Goal: Task Accomplishment & Management: Manage account settings

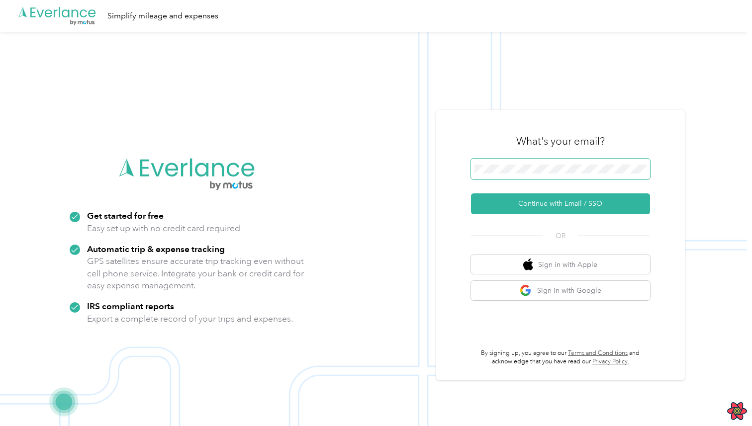
click at [546, 162] on span at bounding box center [560, 169] width 179 height 21
click at [471, 194] on button "Continue with Email / SSO" at bounding box center [560, 204] width 179 height 21
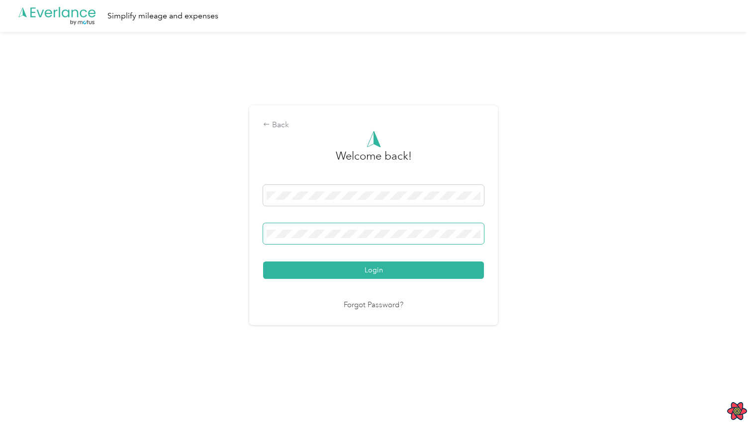
click at [263, 262] on button "Login" at bounding box center [373, 270] width 221 height 17
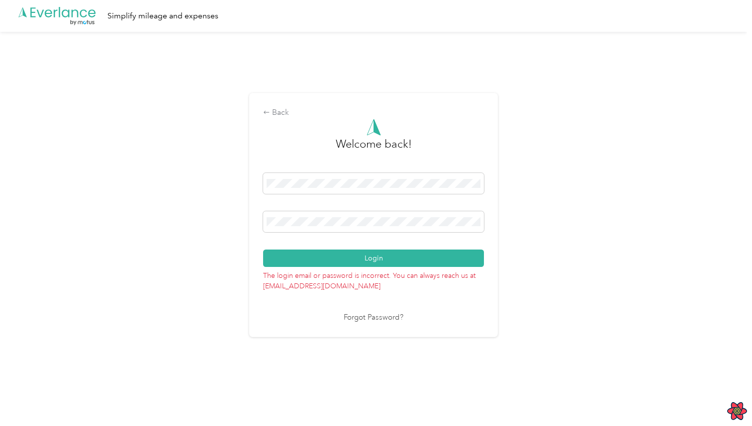
click at [392, 239] on div "Login" at bounding box center [373, 220] width 221 height 94
click at [407, 229] on span at bounding box center [373, 221] width 221 height 21
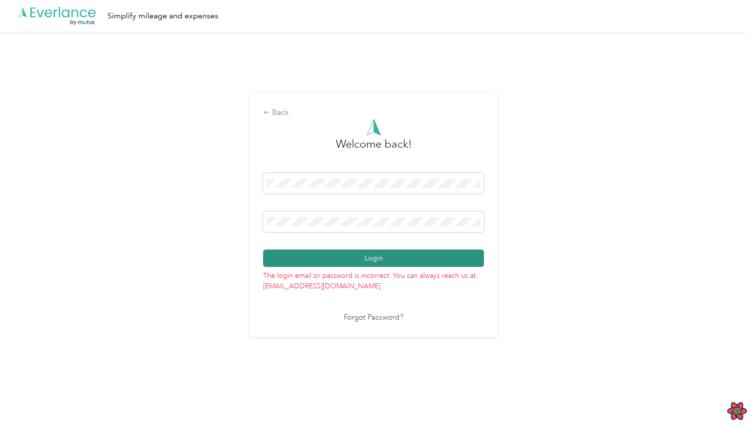
click at [381, 253] on button "Login" at bounding box center [373, 258] width 221 height 17
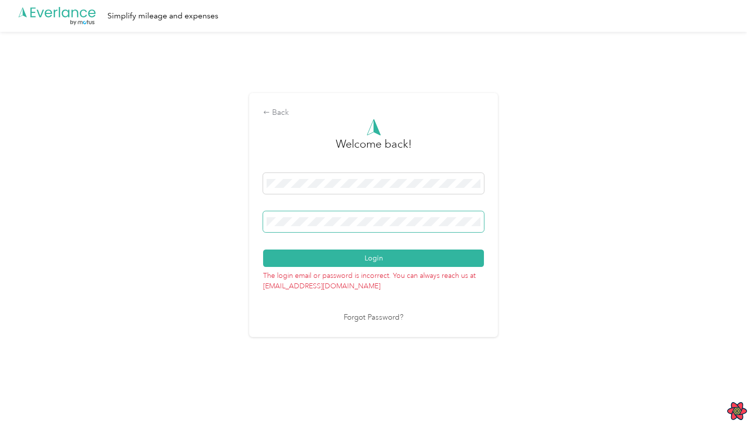
click at [365, 230] on span at bounding box center [373, 221] width 221 height 21
click at [367, 226] on span at bounding box center [373, 221] width 221 height 21
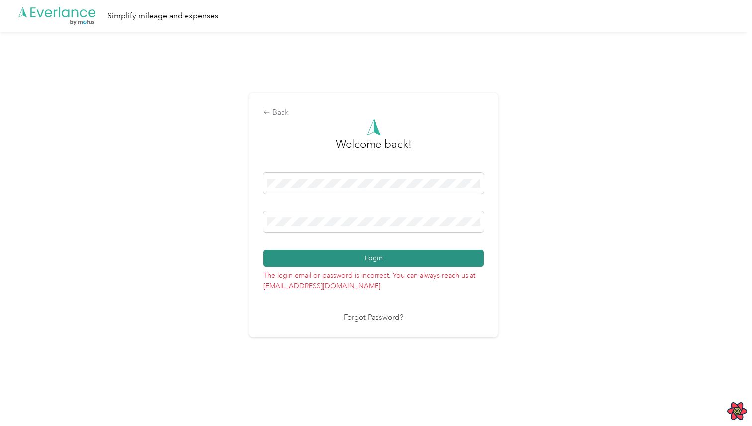
click at [365, 259] on button "Login" at bounding box center [373, 258] width 221 height 17
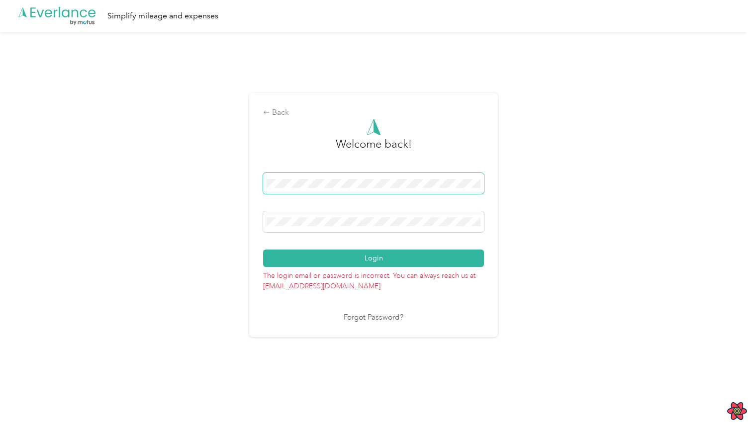
click at [192, 193] on div "Back Welcome back! Login The login email or password is incorrect. You can alwa…" at bounding box center [373, 219] width 747 height 375
click at [137, 168] on div "Back Welcome back! Login The login email or password is incorrect. You can alwa…" at bounding box center [373, 219] width 747 height 375
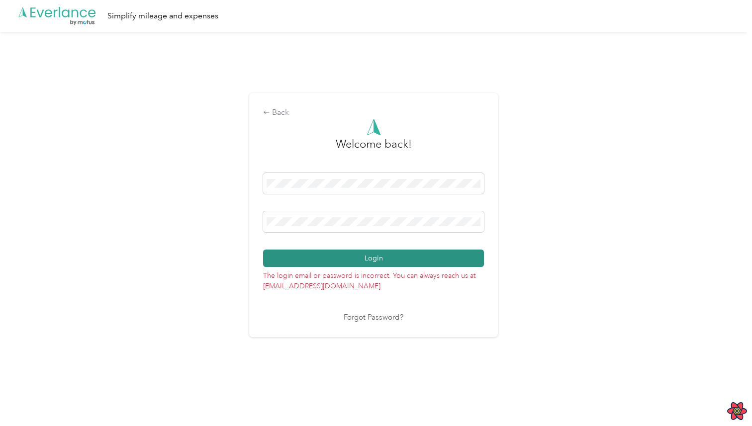
click at [360, 264] on button "Login" at bounding box center [373, 258] width 221 height 17
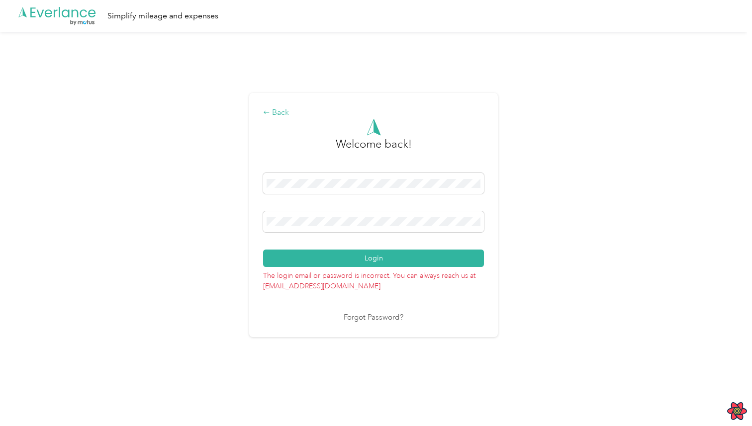
click at [270, 110] on icon at bounding box center [266, 112] width 7 height 7
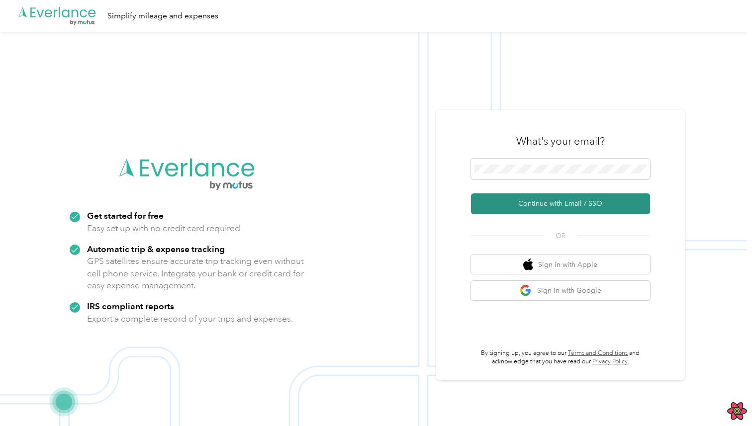
click at [577, 197] on button "Continue with Email / SSO" at bounding box center [560, 204] width 179 height 21
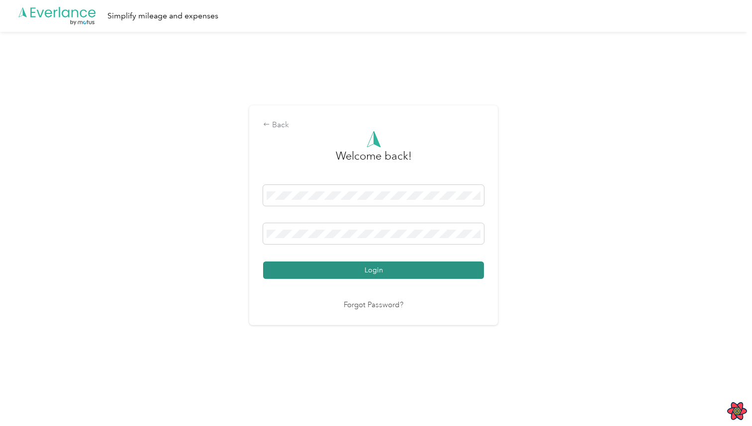
click at [313, 271] on button "Login" at bounding box center [373, 270] width 221 height 17
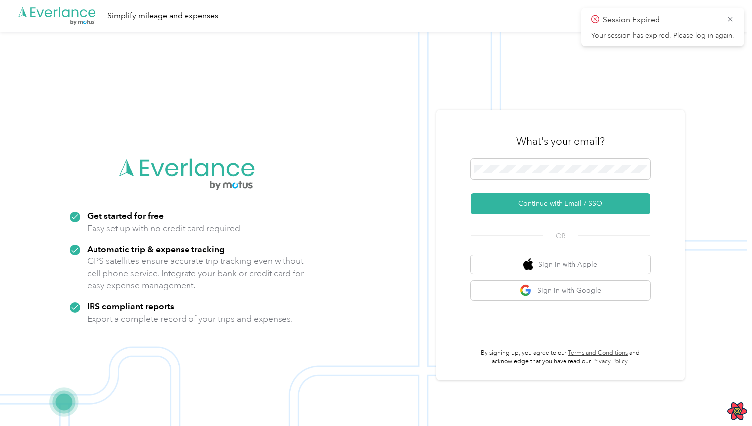
click at [449, 108] on img at bounding box center [373, 245] width 747 height 426
click at [325, 10] on div ".cls-1 { fill: #00adee; } .cls-2 { fill: #fff; } .cls-3 { fill: #707372; } .cls…" at bounding box center [373, 16] width 747 height 32
